Goal: Task Accomplishment & Management: Complete application form

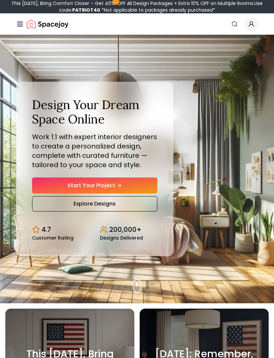
click at [253, 26] on icon "Global" at bounding box center [251, 25] width 4 height 2
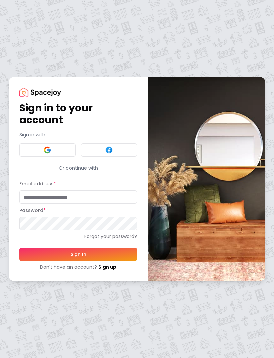
click at [107, 194] on input "Email address *" at bounding box center [78, 196] width 118 height 13
click at [61, 146] on button at bounding box center [47, 150] width 56 height 13
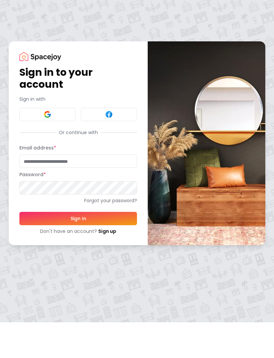
click at [105, 190] on input "Email address *" at bounding box center [78, 196] width 118 height 13
type input "**********"
click at [78, 248] on button "Sign In" at bounding box center [78, 254] width 118 height 13
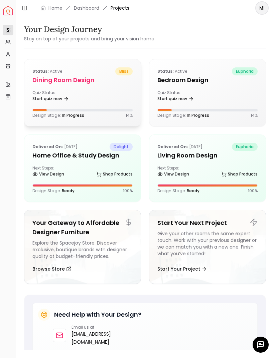
click at [119, 85] on div "Status: active bliss Dining Room Design Quiz Status: Start quiz now Design Stag…" at bounding box center [82, 92] width 116 height 67
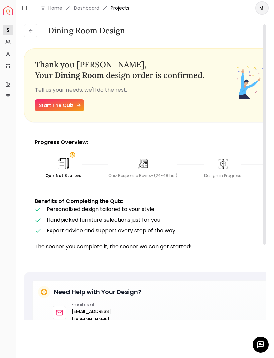
click at [78, 105] on icon at bounding box center [78, 105] width 5 height 5
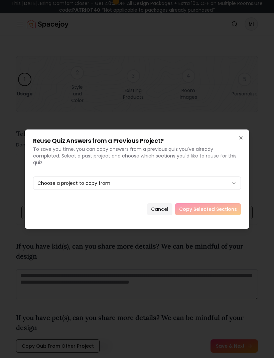
click at [134, 180] on button "Choose a project to copy from" at bounding box center [137, 183] width 208 height 13
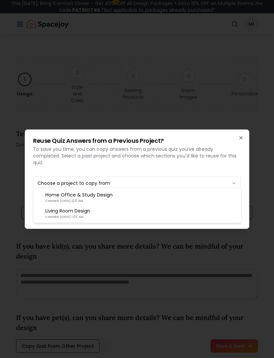
click at [129, 177] on div at bounding box center [137, 179] width 274 height 358
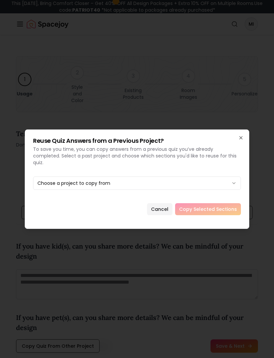
click at [140, 177] on button "Choose a project to copy from" at bounding box center [137, 183] width 208 height 13
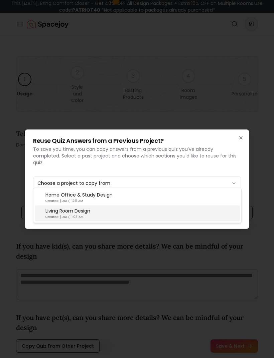
click at [116, 211] on div "Living Room Design Created: Jul 06, 2020 | 1:03 AM" at bounding box center [137, 214] width 205 height 16
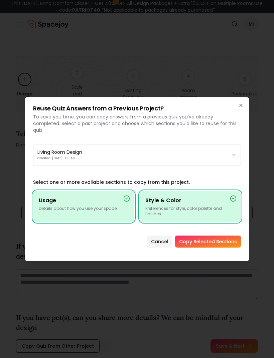
click at [155, 152] on button "Living Room Design Created: Jul 06, 2020 | 1:03 AM" at bounding box center [137, 154] width 208 height 21
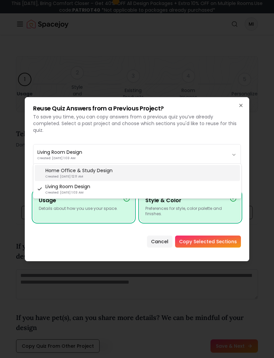
click at [135, 171] on div "Home Office & Study Design Created: Jan 07, 2022 | 12:11 AM" at bounding box center [137, 173] width 205 height 16
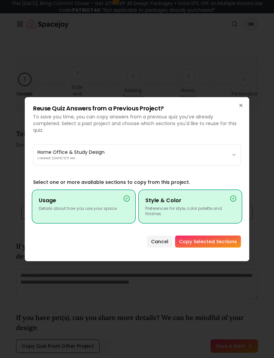
click at [173, 151] on button "Home Office & Study Design Created: Jan 07, 2022 | 12:11 AM" at bounding box center [137, 154] width 208 height 21
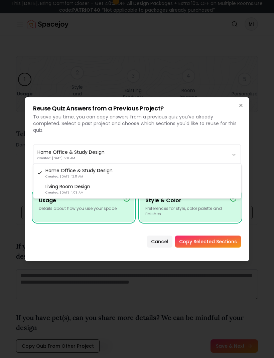
click at [161, 239] on div at bounding box center [137, 179] width 274 height 358
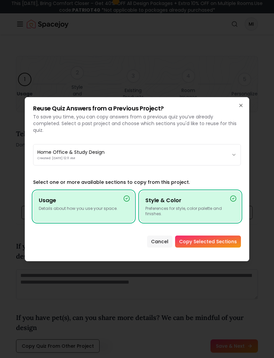
click at [161, 236] on button "Cancel" at bounding box center [159, 242] width 25 height 12
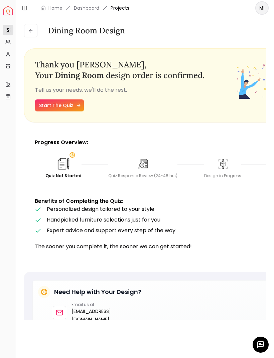
click at [72, 107] on link "Start The Quiz" at bounding box center [59, 106] width 49 height 12
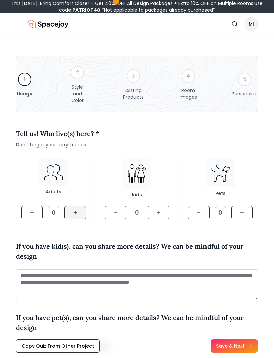
click at [78, 216] on button at bounding box center [74, 212] width 21 height 13
click at [163, 211] on button at bounding box center [158, 212] width 21 height 13
click at [164, 211] on button at bounding box center [158, 212] width 21 height 13
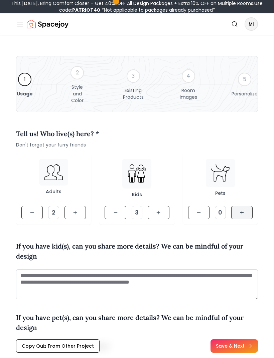
click at [244, 208] on button at bounding box center [241, 212] width 21 height 13
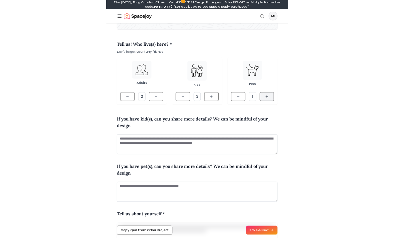
scroll to position [73, 0]
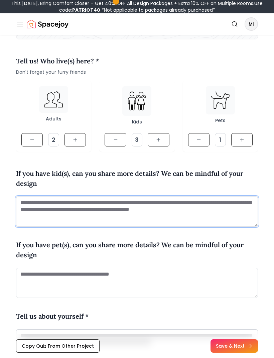
click at [154, 213] on textarea at bounding box center [137, 212] width 242 height 30
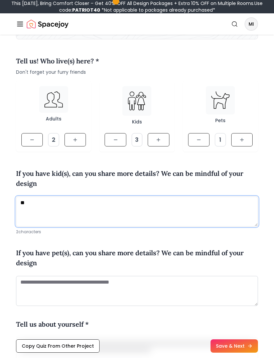
type textarea "*"
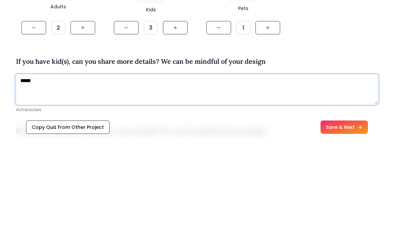
scroll to position [172, 0]
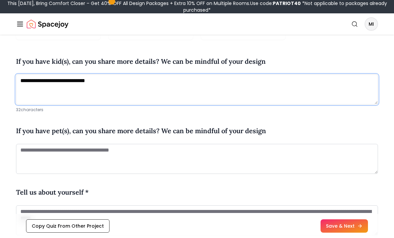
click at [52, 80] on textarea "**********" at bounding box center [197, 89] width 362 height 30
type textarea "**********"
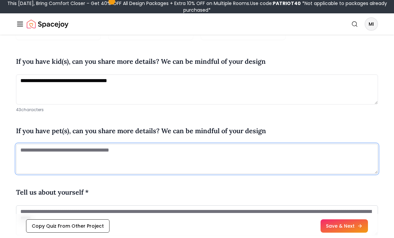
click at [99, 150] on textarea at bounding box center [197, 159] width 362 height 30
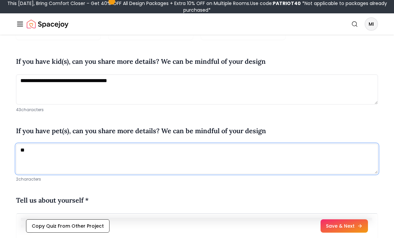
type textarea "*"
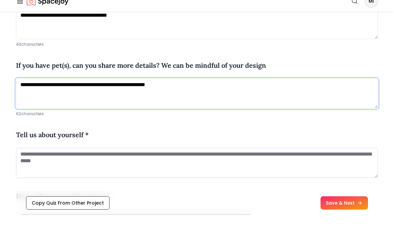
scroll to position [236, 0]
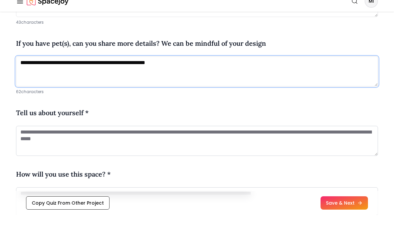
type textarea "**********"
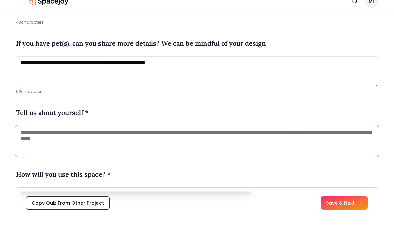
click at [57, 149] on textarea at bounding box center [197, 164] width 362 height 30
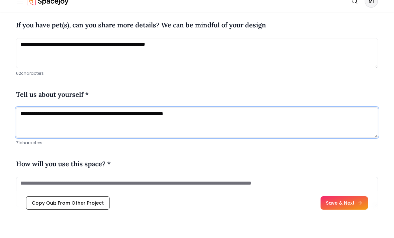
scroll to position [257, 0]
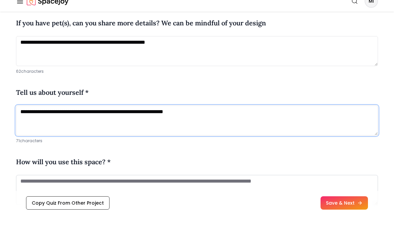
type textarea "**********"
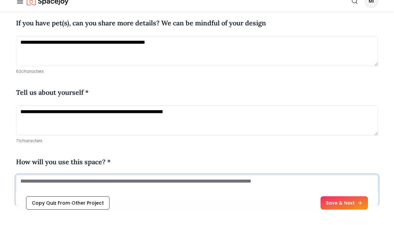
click at [40, 198] on textarea at bounding box center [197, 213] width 362 height 30
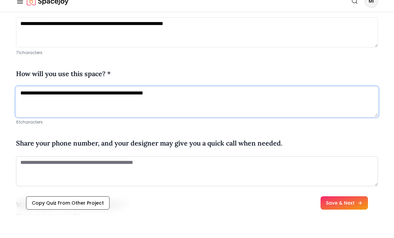
scroll to position [351, 0]
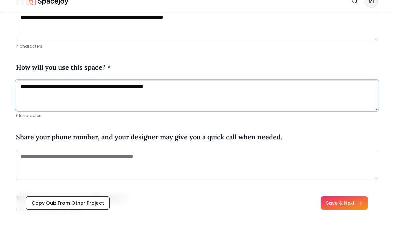
type textarea "**********"
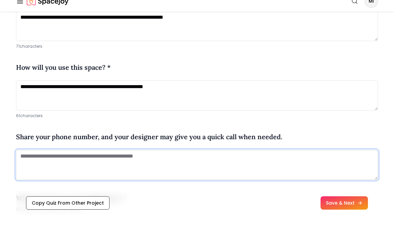
click at [33, 173] on textarea at bounding box center [197, 188] width 362 height 30
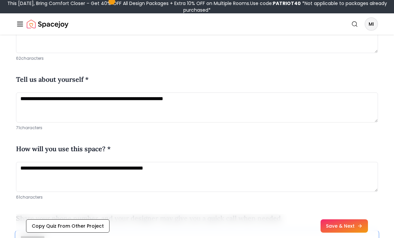
scroll to position [291, 0]
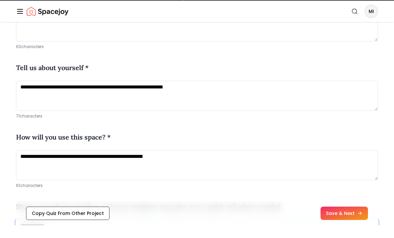
type textarea "**********"
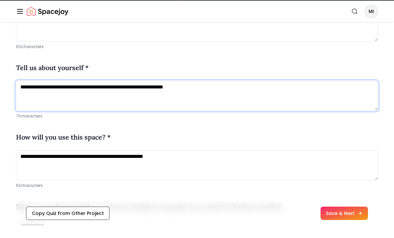
click at [64, 94] on textarea "**********" at bounding box center [197, 109] width 362 height 30
click at [212, 94] on textarea "**********" at bounding box center [197, 109] width 362 height 30
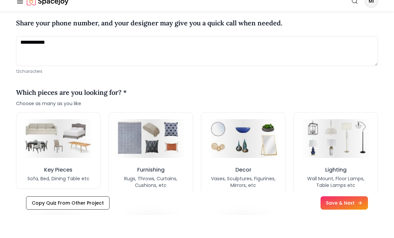
scroll to position [466, 0]
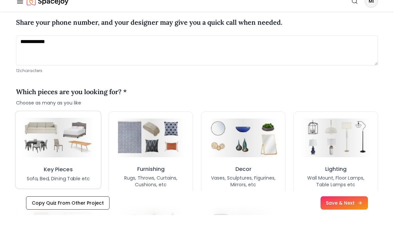
type textarea "**********"
click at [85, 189] on div "Key Pieces Sofa, Bed, Dining Table etc" at bounding box center [58, 197] width 63 height 16
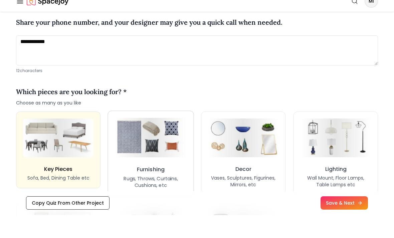
scroll to position [489, 0]
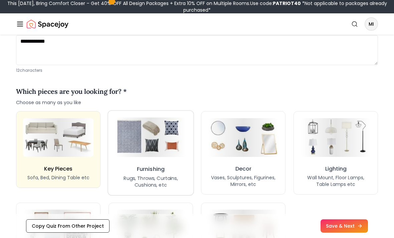
click at [135, 160] on button "Furnishing Rugs, Throws, Curtains, Cushions, etc" at bounding box center [151, 152] width 86 height 85
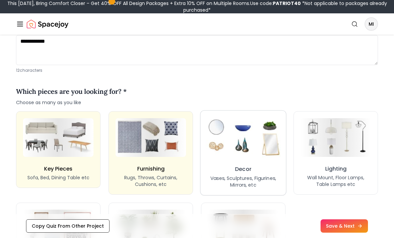
click at [236, 152] on img at bounding box center [243, 137] width 75 height 41
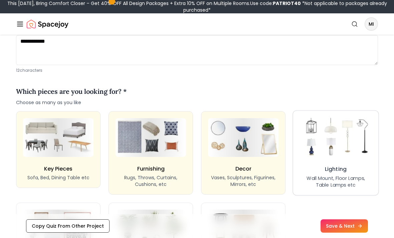
click at [274, 141] on img at bounding box center [335, 137] width 75 height 41
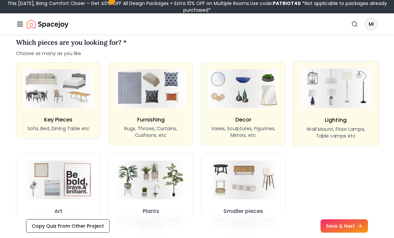
scroll to position [552, 0]
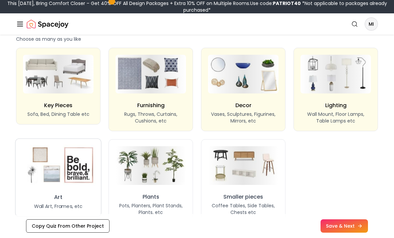
click at [56, 180] on img at bounding box center [58, 165] width 75 height 41
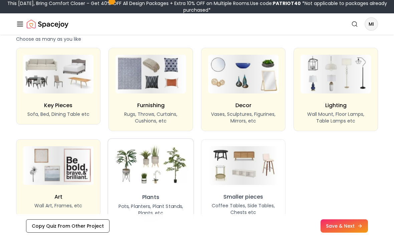
click at [175, 163] on img at bounding box center [150, 165] width 75 height 41
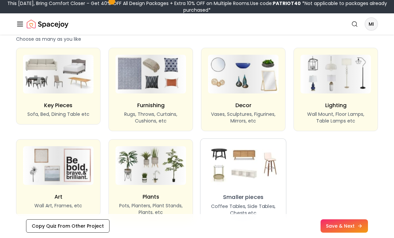
click at [232, 165] on img at bounding box center [243, 165] width 75 height 41
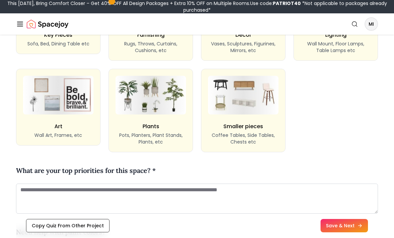
scroll to position [623, 0]
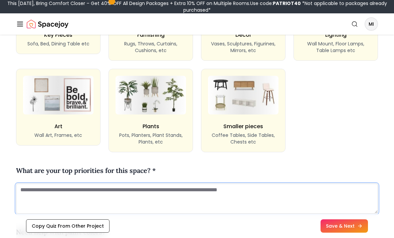
click at [204, 188] on textarea at bounding box center [197, 199] width 362 height 30
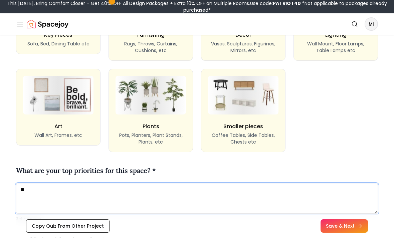
type textarea "*"
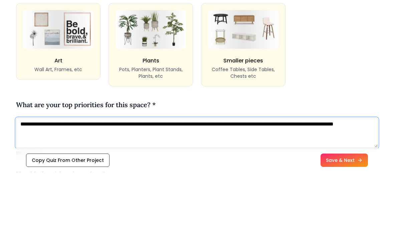
scroll to position [706, 0]
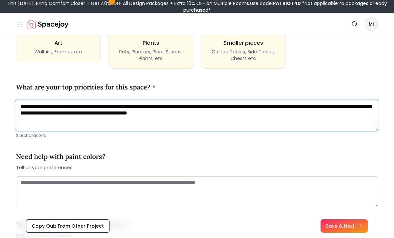
type textarea "**********"
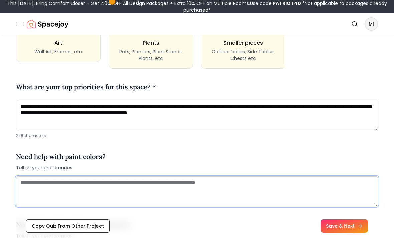
click at [56, 186] on textarea at bounding box center [197, 191] width 362 height 30
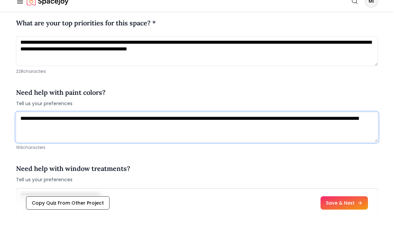
scroll to position [754, 0]
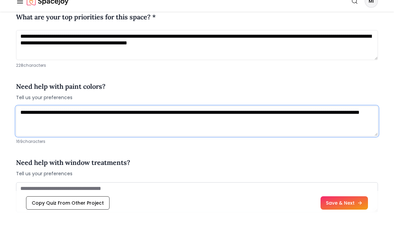
type textarea "**********"
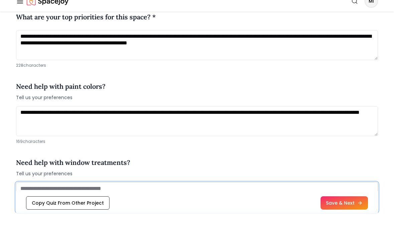
click at [56, 205] on textarea at bounding box center [197, 220] width 362 height 30
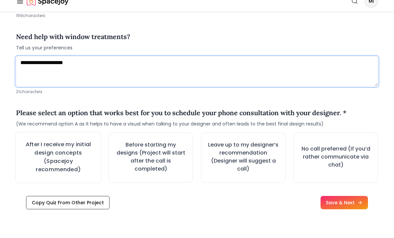
scroll to position [886, 0]
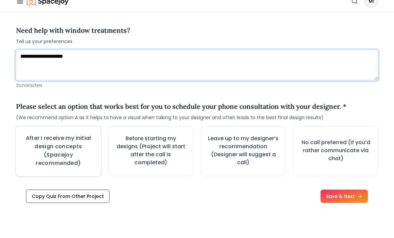
type textarea "**********"
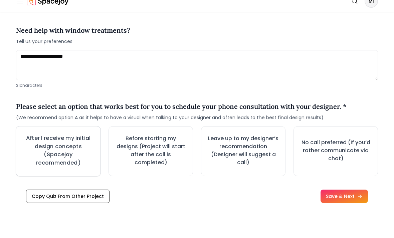
click at [53, 157] on h3 "After I receive my initial design concepts (Spacejoy recommended)" at bounding box center [58, 173] width 72 height 33
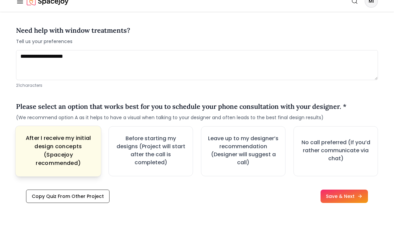
scroll to position [909, 0]
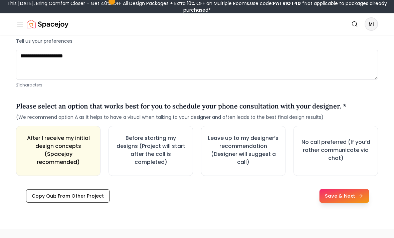
click at [274, 194] on button "Save & Next" at bounding box center [344, 196] width 50 height 14
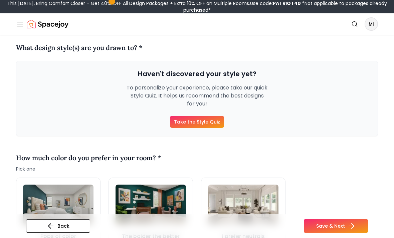
scroll to position [71, 0]
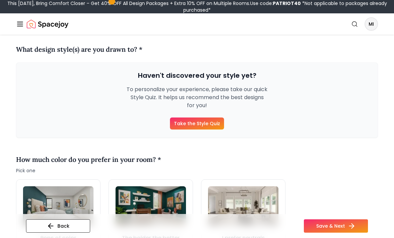
click at [191, 124] on link "Take the Style Quiz" at bounding box center [197, 124] width 54 height 12
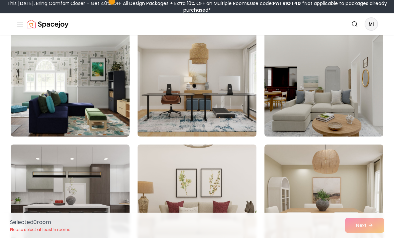
scroll to position [301, 0]
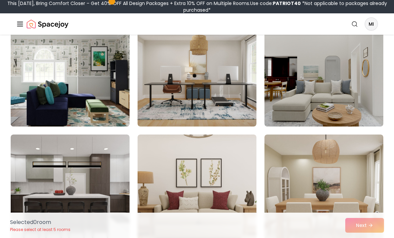
click at [118, 113] on img at bounding box center [70, 73] width 125 height 112
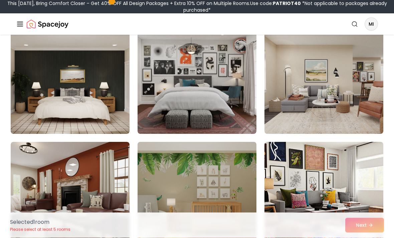
scroll to position [523, 0]
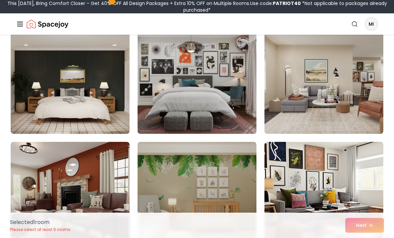
click at [164, 105] on img at bounding box center [197, 80] width 125 height 112
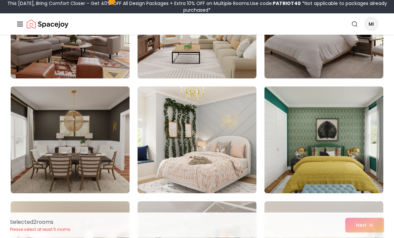
scroll to position [2532, 0]
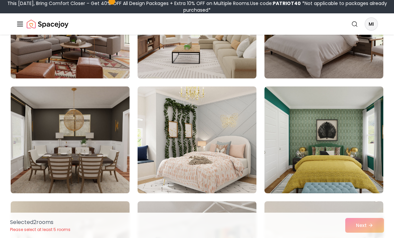
click at [109, 118] on img at bounding box center [70, 140] width 125 height 112
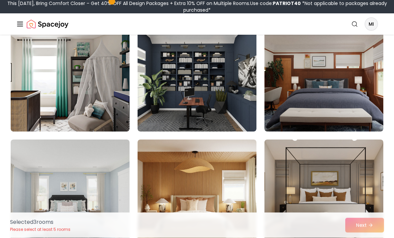
scroll to position [66, 0]
click at [274, 238] on div "Selected 3 room s Please select at least 5 rooms Next" at bounding box center [197, 225] width 385 height 25
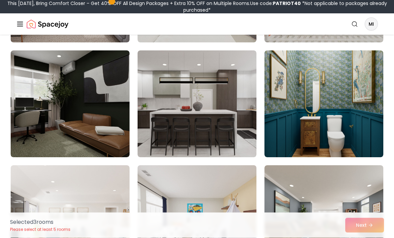
scroll to position [1764, 0]
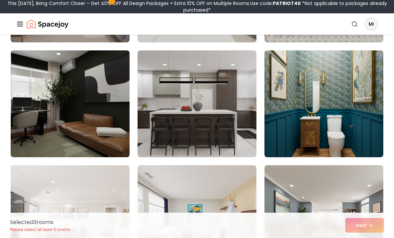
click at [67, 105] on img at bounding box center [70, 104] width 125 height 112
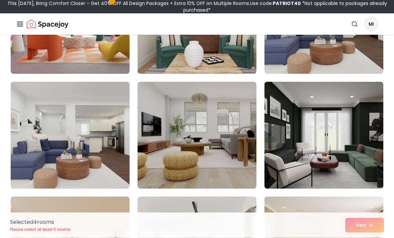
scroll to position [2081, 0]
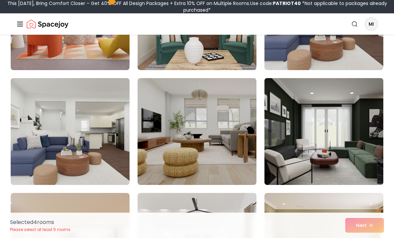
click at [274, 142] on img at bounding box center [324, 131] width 125 height 112
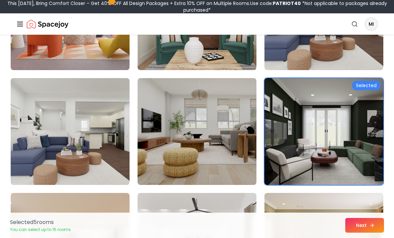
click at [274, 233] on button "Next" at bounding box center [364, 225] width 39 height 15
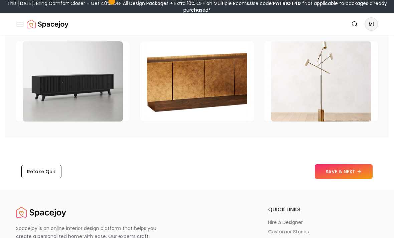
scroll to position [1079, 0]
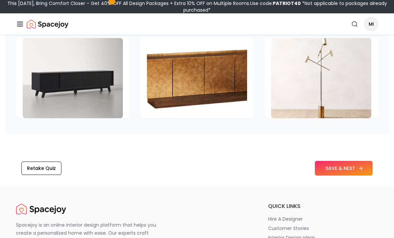
click at [346, 168] on button "SAVE & NEXT" at bounding box center [344, 168] width 58 height 15
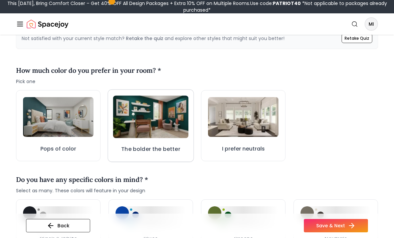
scroll to position [184, 0]
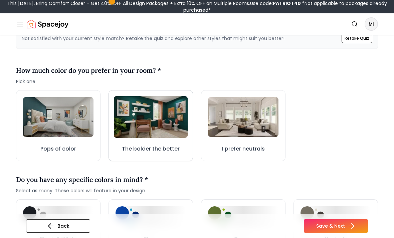
click at [180, 110] on img at bounding box center [151, 117] width 74 height 42
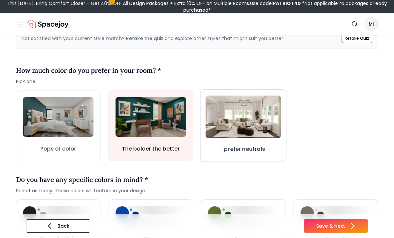
click at [208, 112] on img at bounding box center [243, 117] width 75 height 42
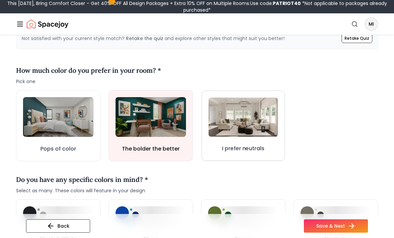
click at [205, 123] on button "I prefer neutrals" at bounding box center [244, 126] width 84 height 70
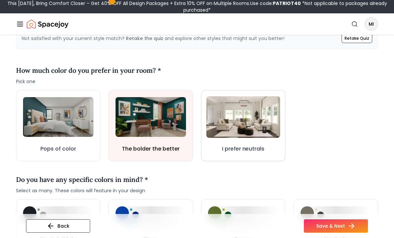
click at [214, 123] on img at bounding box center [243, 117] width 74 height 42
click at [224, 123] on img at bounding box center [243, 117] width 75 height 42
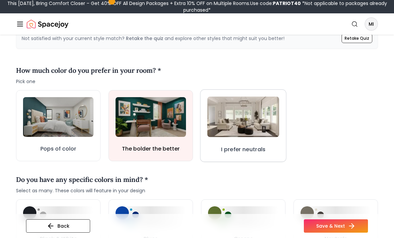
click at [230, 147] on h3 "I prefer neutrals" at bounding box center [243, 149] width 44 height 8
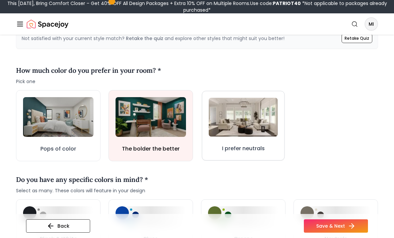
click at [229, 151] on h3 "I prefer neutrals" at bounding box center [243, 148] width 43 height 8
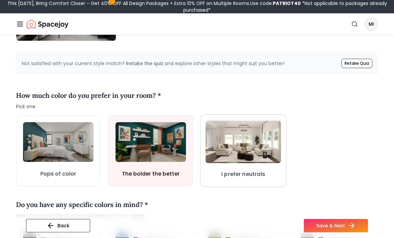
scroll to position [159, 0]
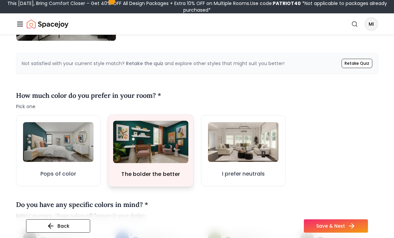
click at [156, 157] on img at bounding box center [150, 142] width 75 height 42
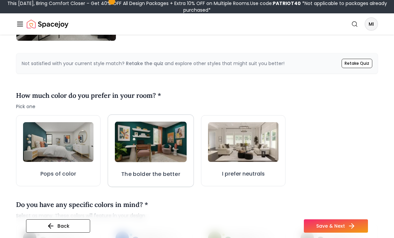
click at [184, 177] on button "The bolder the better" at bounding box center [151, 151] width 86 height 72
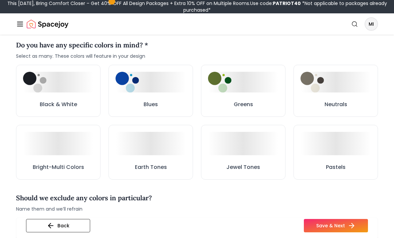
scroll to position [355, 0]
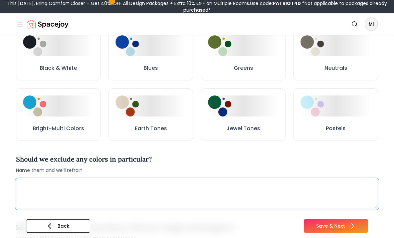
click at [158, 190] on textarea at bounding box center [197, 194] width 362 height 30
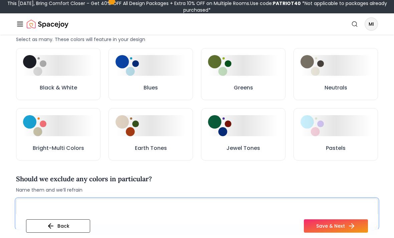
scroll to position [325, 0]
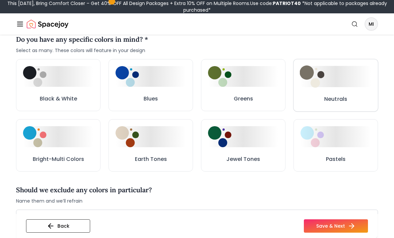
click at [322, 85] on img at bounding box center [312, 76] width 25 height 22
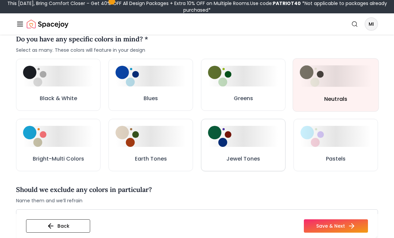
scroll to position [325, 0]
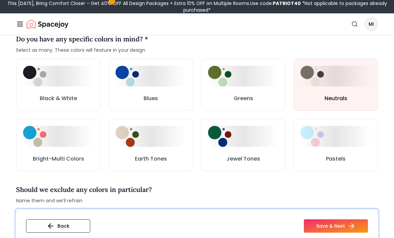
click at [124, 222] on textarea at bounding box center [197, 224] width 362 height 30
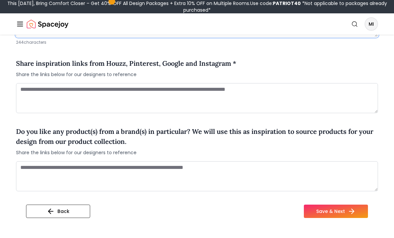
scroll to position [523, 0]
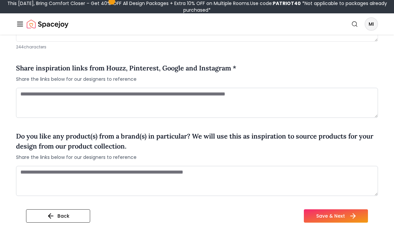
click at [338, 220] on button "Save & Next" at bounding box center [336, 215] width 64 height 13
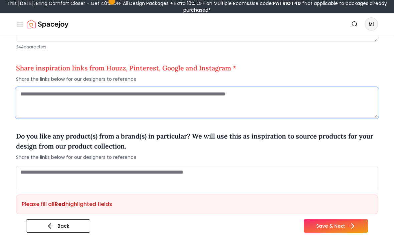
click at [157, 105] on textarea at bounding box center [197, 103] width 362 height 30
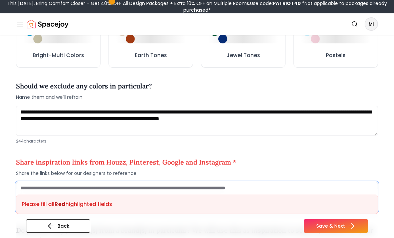
scroll to position [428, 0]
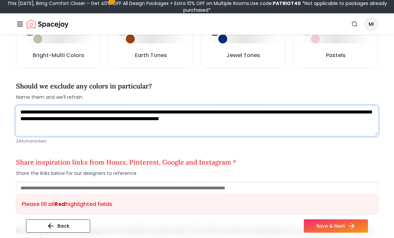
click at [328, 118] on textarea "**********" at bounding box center [197, 121] width 362 height 30
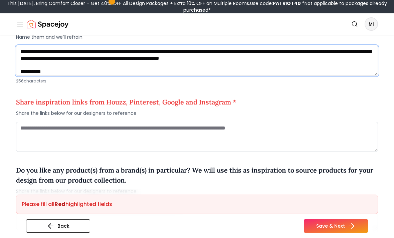
scroll to position [484, 0]
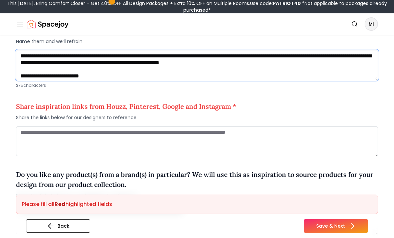
type textarea "**********"
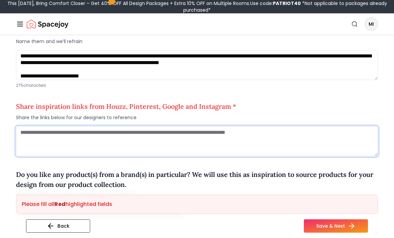
click at [38, 132] on textarea at bounding box center [197, 141] width 362 height 30
paste textarea "**********"
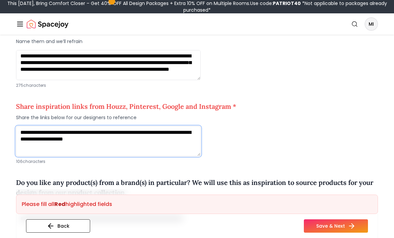
scroll to position [485, 0]
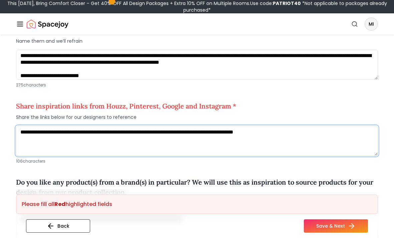
click at [22, 135] on textarea "**********" at bounding box center [197, 141] width 362 height 30
paste textarea "**********"
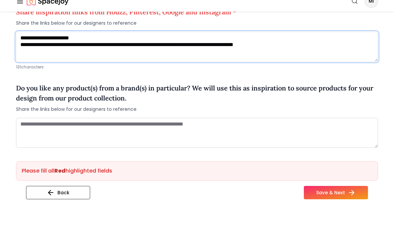
scroll to position [557, 0]
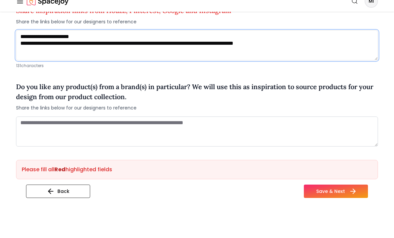
type textarea "**********"
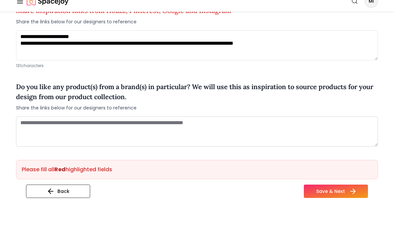
click at [362, 208] on button "Save & Next" at bounding box center [336, 214] width 64 height 13
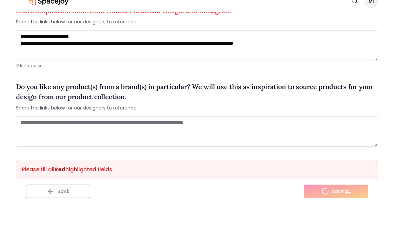
scroll to position [581, 0]
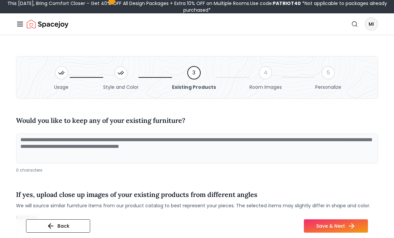
click at [18, 139] on textarea at bounding box center [197, 149] width 362 height 30
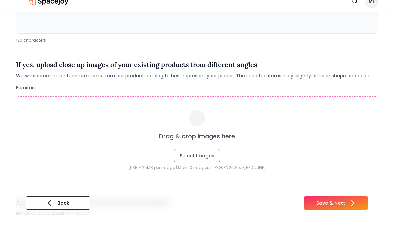
scroll to position [130, 0]
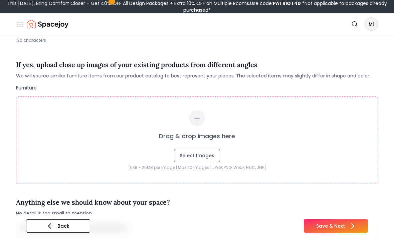
type textarea "**********"
click at [80, 125] on div "Drag & drop images here Select Images" at bounding box center [197, 136] width 335 height 52
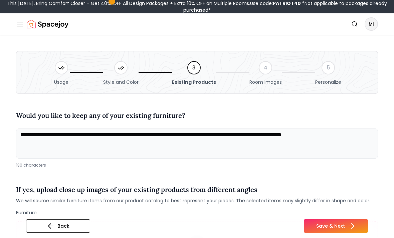
scroll to position [0, 0]
